Goal: Task Accomplishment & Management: Use online tool/utility

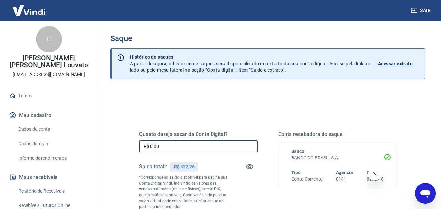
click at [202, 146] on input "R$ 0,00" at bounding box center [198, 146] width 118 height 12
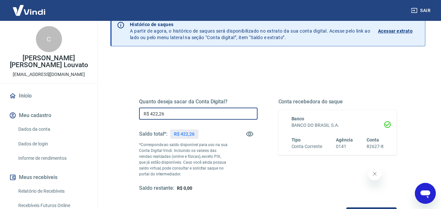
scroll to position [65, 0]
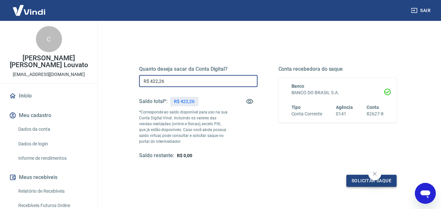
type input "R$ 422,26"
click at [361, 184] on button "Solicitar saque" at bounding box center [371, 181] width 50 height 12
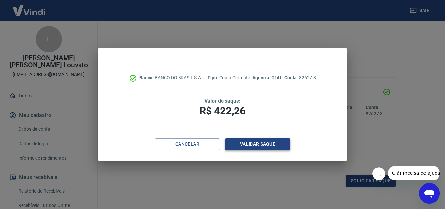
click at [251, 143] on button "Validar saque" at bounding box center [257, 144] width 65 height 12
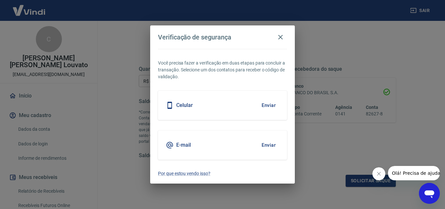
click at [269, 107] on button "Enviar" at bounding box center [268, 105] width 21 height 14
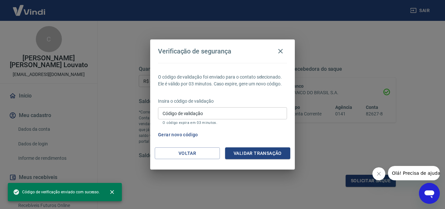
drag, startPoint x: 244, startPoint y: 114, endPoint x: 187, endPoint y: 102, distance: 58.3
click at [244, 114] on input "Código de validação" at bounding box center [222, 113] width 129 height 12
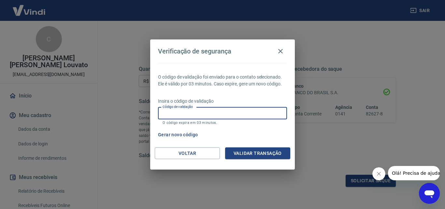
click at [217, 110] on input "Código de validação" at bounding box center [222, 113] width 129 height 12
click at [217, 113] on input "Código de validação" at bounding box center [222, 113] width 129 height 12
click at [224, 112] on input "Código de validação" at bounding box center [222, 113] width 129 height 12
click at [281, 52] on icon "button" at bounding box center [280, 51] width 5 height 5
